Goal: Navigation & Orientation: Understand site structure

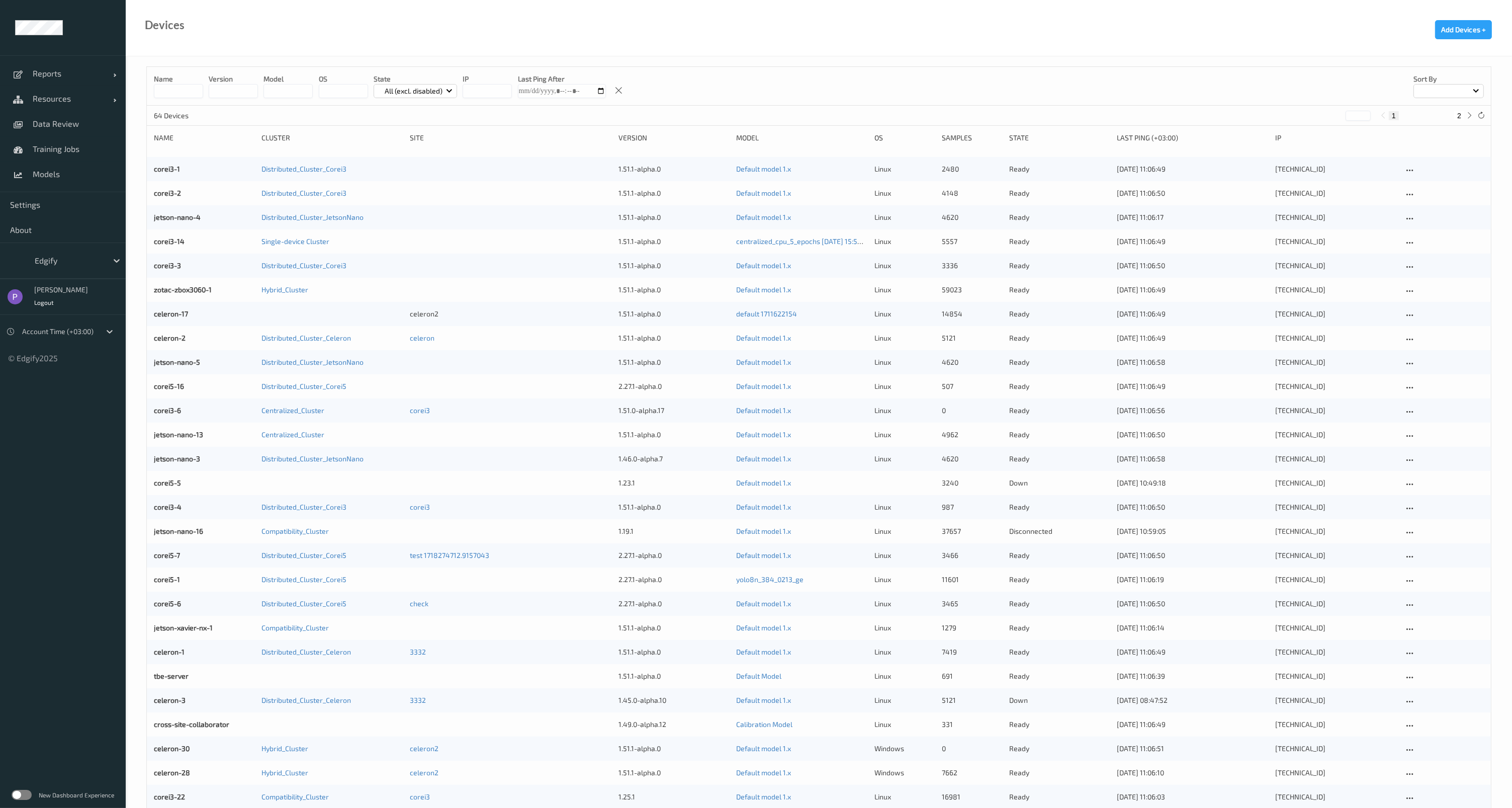
click at [20, 801] on div "New Dashboard Experience" at bounding box center [63, 794] width 126 height 26
click at [20, 798] on label at bounding box center [22, 795] width 20 height 10
click at [27, 792] on label at bounding box center [22, 795] width 20 height 10
